Goal: Information Seeking & Learning: Learn about a topic

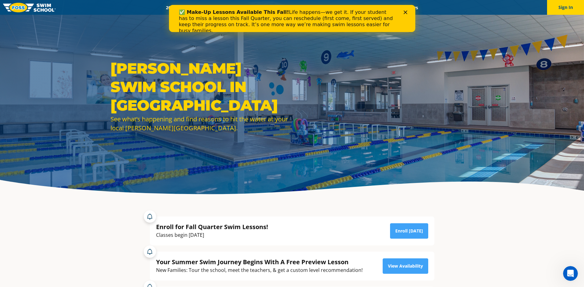
click at [406, 12] on icon "Close" at bounding box center [406, 12] width 4 height 4
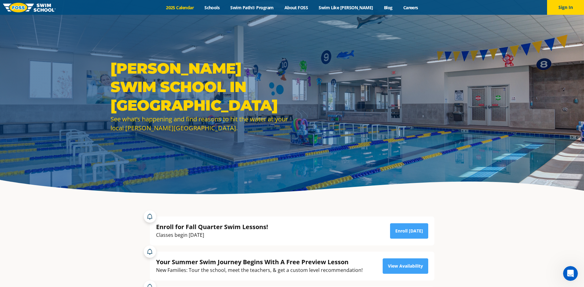
click at [188, 8] on link "2025 Calendar" at bounding box center [180, 8] width 39 height 6
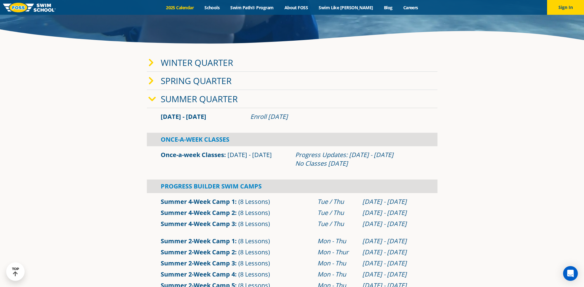
scroll to position [154, 0]
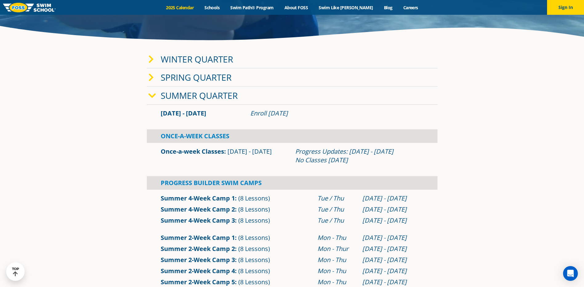
click at [205, 59] on link "Winter Quarter" at bounding box center [197, 59] width 72 height 12
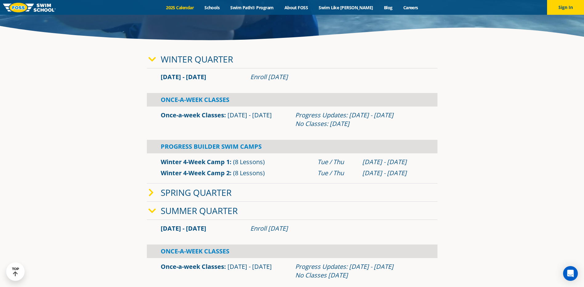
click at [213, 62] on link "Winter Quarter" at bounding box center [197, 59] width 72 height 12
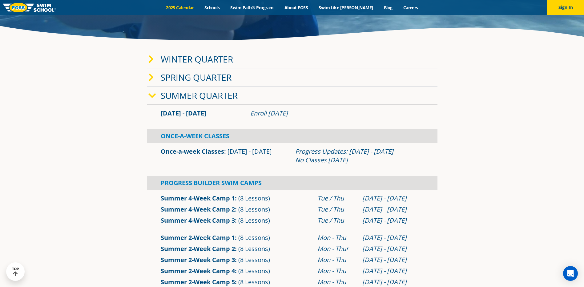
click at [207, 99] on link "Summer Quarter" at bounding box center [199, 96] width 77 height 12
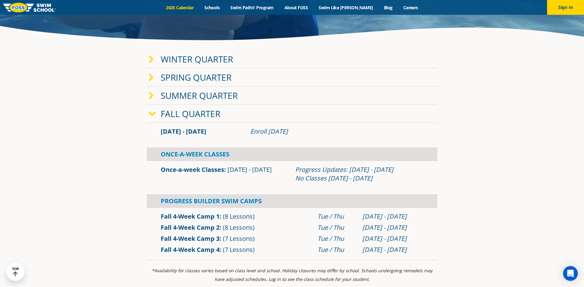
click at [200, 98] on link "Summer Quarter" at bounding box center [199, 96] width 77 height 12
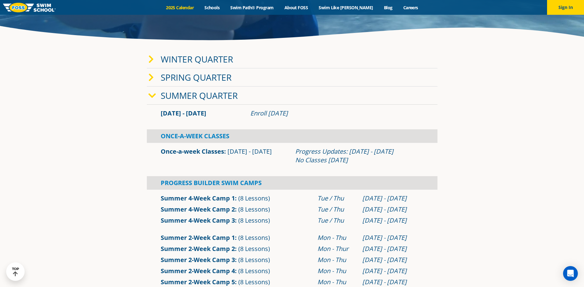
click at [197, 96] on link "Summer Quarter" at bounding box center [199, 96] width 77 height 12
